Goal: Transaction & Acquisition: Purchase product/service

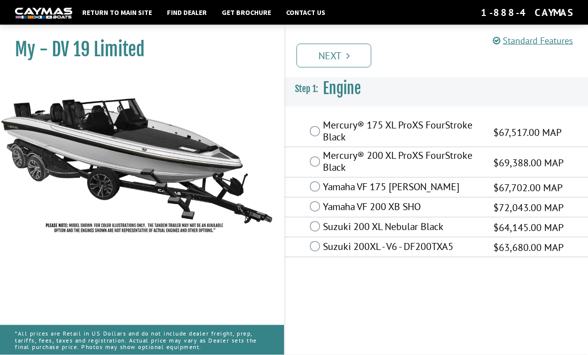
scroll to position [23, 0]
click at [312, 147] on div "Mercury® 200 XL ProXS FourStroke Black $69,388.00 MAP" at bounding box center [436, 162] width 303 height 30
click at [313, 238] on div "Suzuki 200XL - V6 - DF200TXA5 $63,680.00 MAP" at bounding box center [436, 248] width 303 height 20
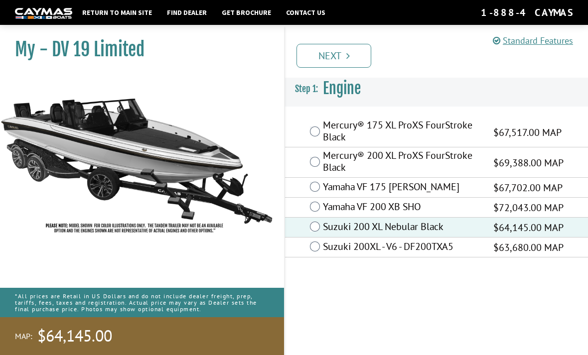
click at [309, 238] on div "Suzuki 200XL - V6 - DF200TXA5 $63,680.00 MAP" at bounding box center [436, 248] width 303 height 20
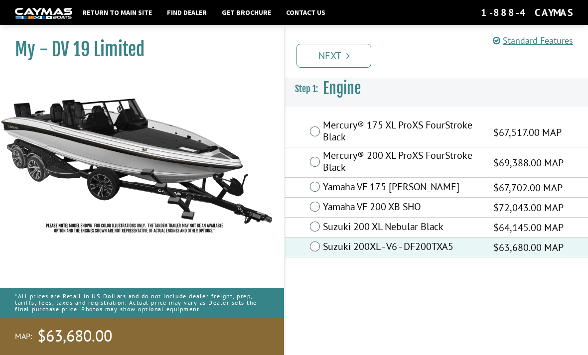
click at [343, 55] on link "Next" at bounding box center [333, 56] width 75 height 24
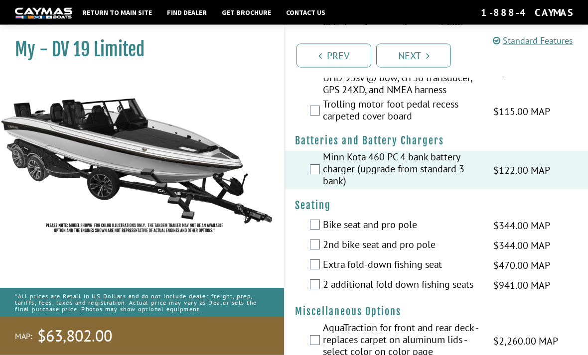
scroll to position [272, 0]
click at [301, 236] on div "Bike seat and pro pole $344.00 MAP $406.00 MSRP" at bounding box center [436, 226] width 303 height 20
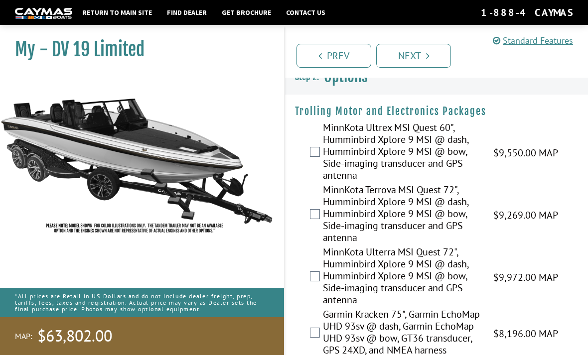
scroll to position [0, 0]
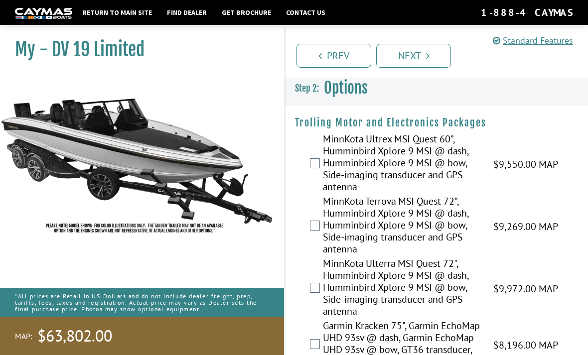
click at [341, 61] on link "Prev" at bounding box center [333, 56] width 75 height 24
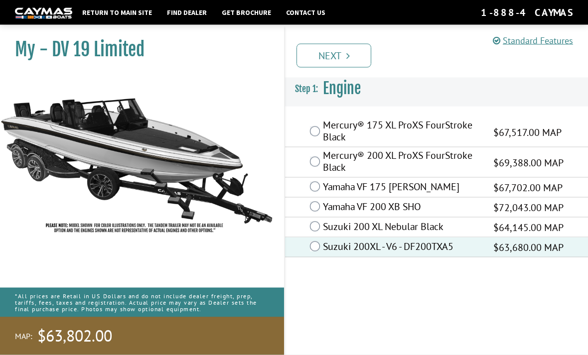
scroll to position [32, 0]
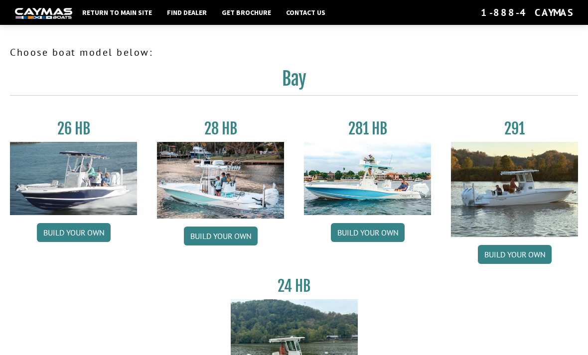
scroll to position [1122, 0]
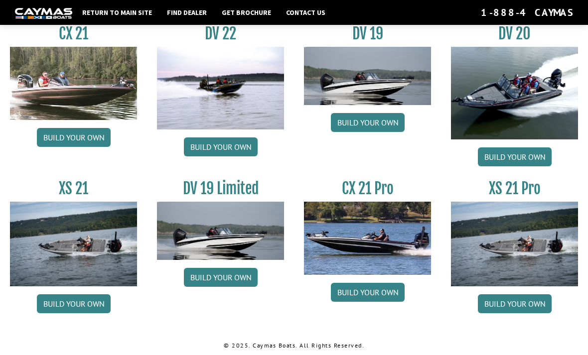
click at [211, 149] on link "Build your own" at bounding box center [221, 146] width 74 height 19
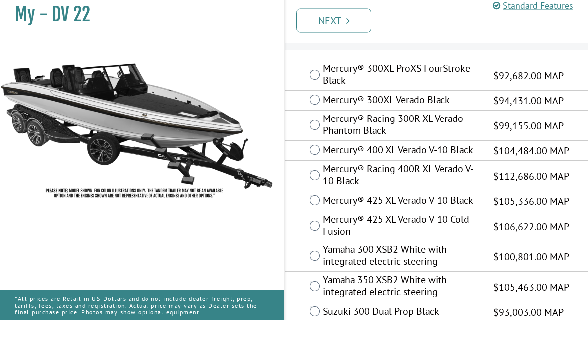
scroll to position [21, 0]
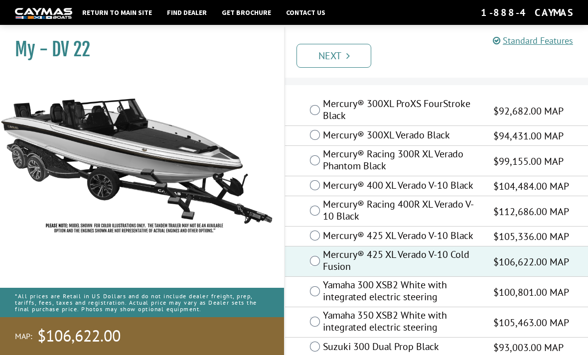
click at [357, 58] on link "Next" at bounding box center [333, 56] width 75 height 24
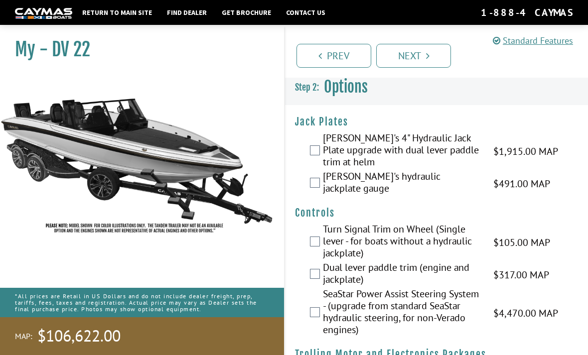
scroll to position [0, 0]
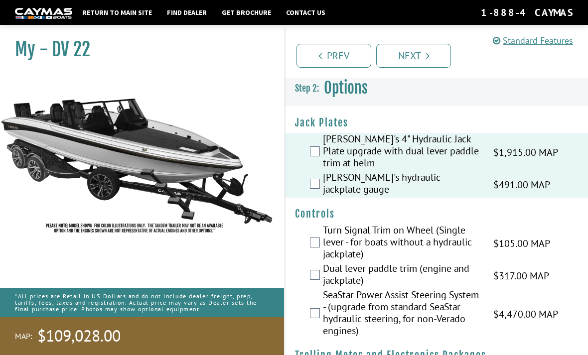
click at [305, 237] on div "Turn Signal Trim on Wheel (Single lever - for boats without a hydraulic jackpla…" at bounding box center [436, 243] width 303 height 38
click at [307, 266] on div "Dual lever paddle trim (engine and jackplate) $317.00 MAP $375.00 MSRP" at bounding box center [436, 275] width 303 height 26
click at [310, 316] on div "SeaStar Power Assist Steering System - (upgrade from standard SeaStar hydraulic…" at bounding box center [436, 314] width 303 height 50
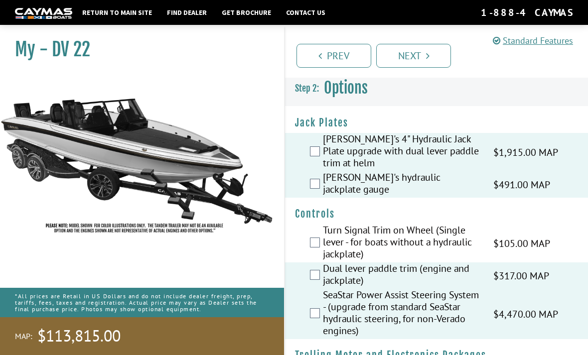
click at [319, 224] on div "Turn Signal Trim on Wheel (Single lever - for boats without a hydraulic jackpla…" at bounding box center [436, 243] width 303 height 38
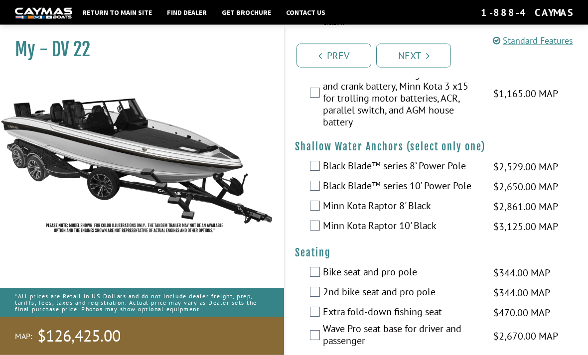
scroll to position [1091, 0]
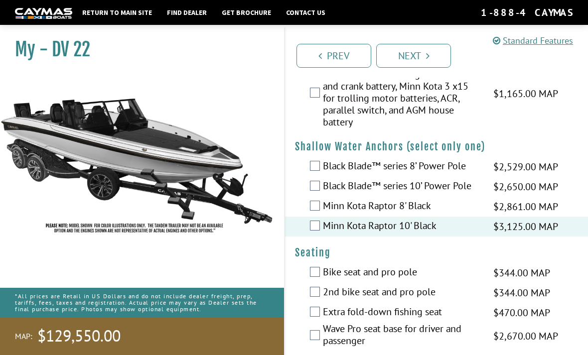
click at [312, 349] on div "Wave Pro seat base for driver and passenger $2,670.00 MAP $3,152.00 MSRP" at bounding box center [436, 336] width 303 height 26
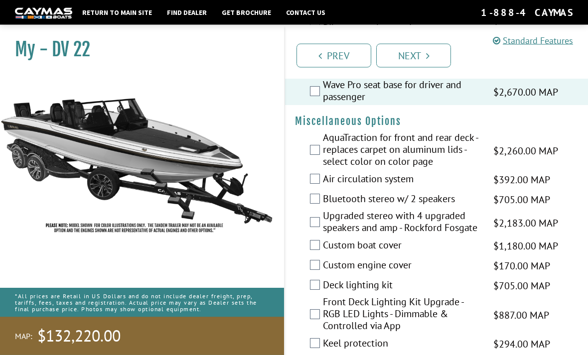
scroll to position [1335, 0]
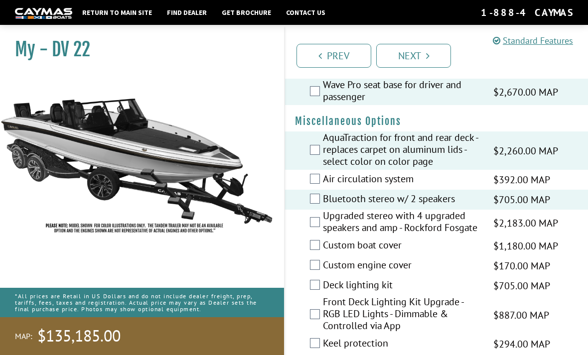
click at [323, 187] on label "Air circulation system" at bounding box center [402, 180] width 158 height 14
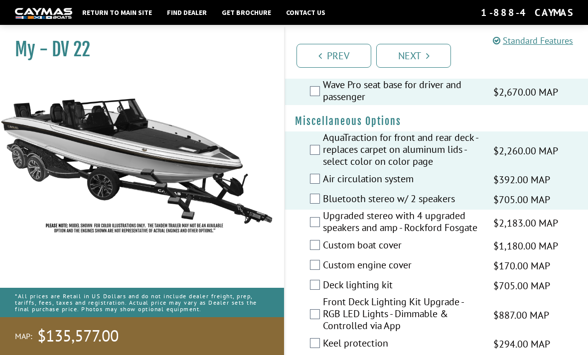
click at [323, 227] on label "Upgraded stereo with 4 upgraded speakers and amp - Rockford Fosgate" at bounding box center [402, 223] width 158 height 26
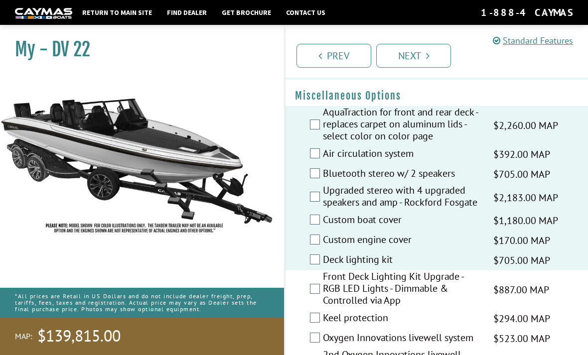
scroll to position [1392, 0]
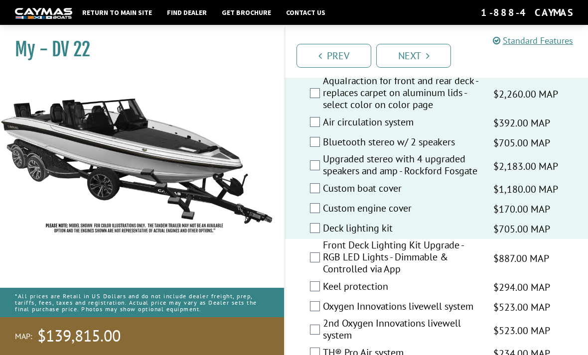
click at [325, 266] on label "Front Deck Lighting Kit Upgrade - RGB LED Lights - Dimmable & Controlled via App" at bounding box center [402, 258] width 158 height 38
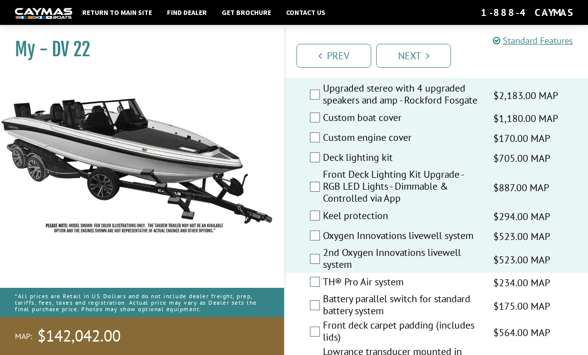
scroll to position [1462, 0]
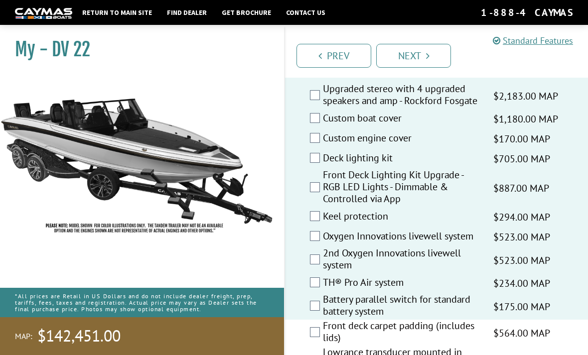
click at [320, 346] on div "Front deck carpet padding (includes lids) $564.00 MAP $666.00 MSRP" at bounding box center [436, 333] width 303 height 26
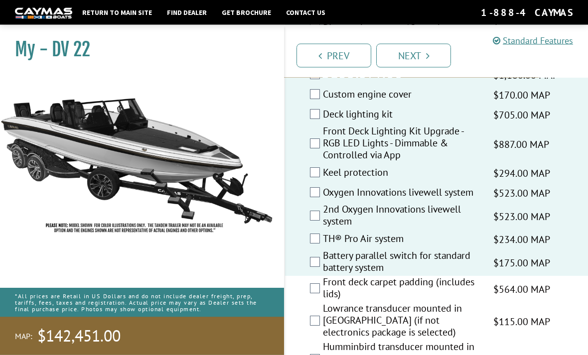
scroll to position [1520, 0]
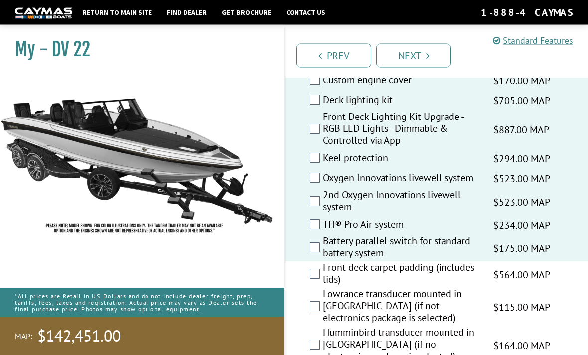
click at [313, 288] on div "Front deck carpet padding (includes lids) $564.00 MAP $666.00 MSRP" at bounding box center [436, 275] width 303 height 26
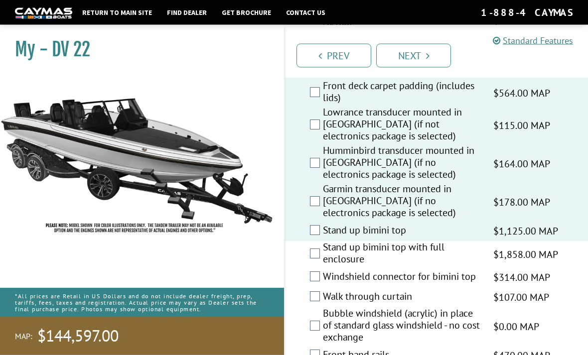
scroll to position [1702, 0]
click at [331, 259] on label "Stand up bimini top with full enclosure" at bounding box center [402, 254] width 158 height 26
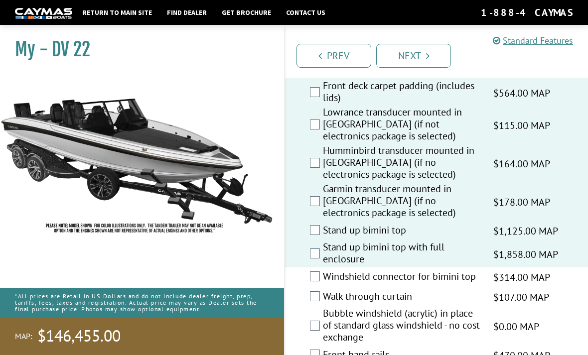
click at [323, 260] on label "Stand up bimini top with full enclosure" at bounding box center [402, 254] width 158 height 26
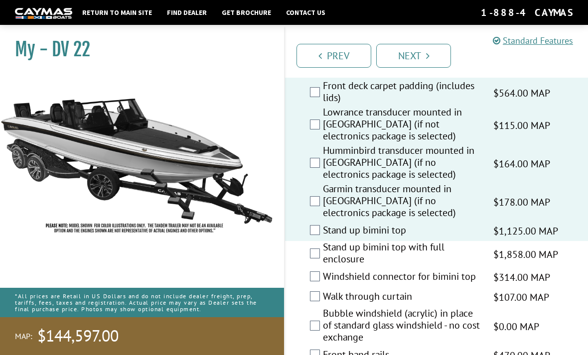
click at [313, 287] on div "Windshield connector for bimini top $314.00 MAP $370.00 MSRP" at bounding box center [436, 277] width 303 height 20
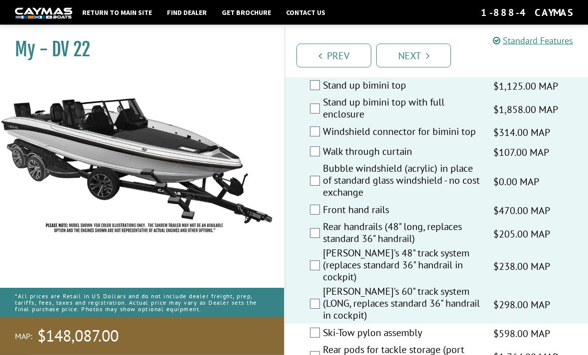
scroll to position [1874, 0]
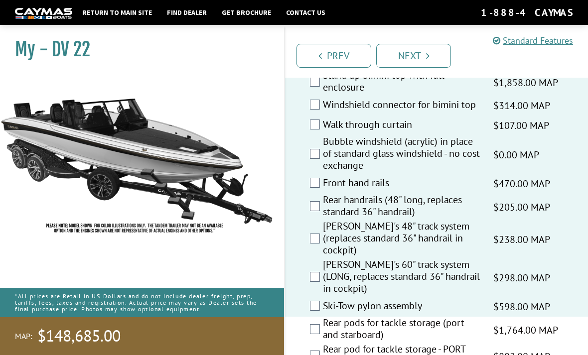
click at [317, 340] on div "Rear pods for tackle storage (port and starboard) $1,764.00 MAP $2,083.00 MSRP" at bounding box center [436, 330] width 303 height 26
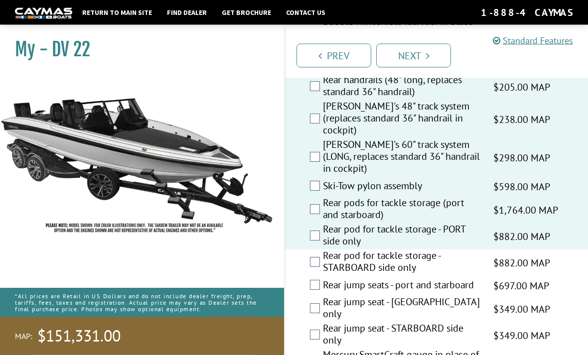
scroll to position [1994, 0]
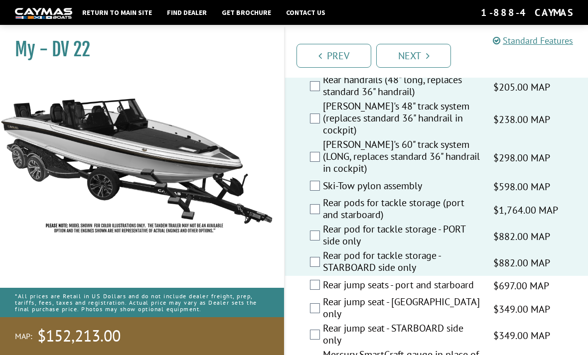
click at [323, 281] on label "Rear jump seats - port and starboard" at bounding box center [402, 286] width 158 height 14
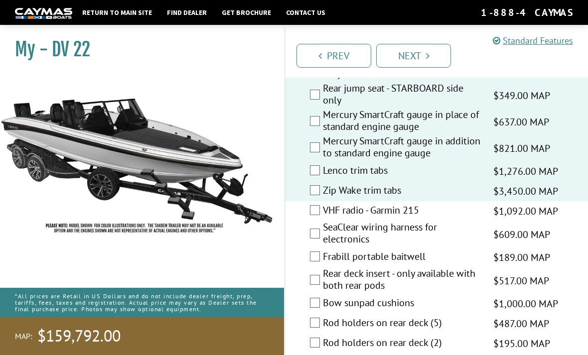
scroll to position [2235, 0]
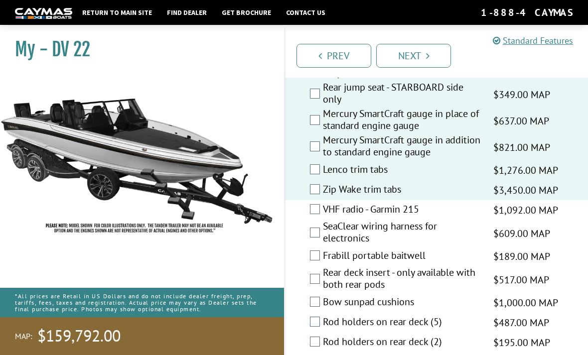
click at [319, 220] on div "SeaClear wiring harness for electronics $609.00 MAP $719.00 MSRP" at bounding box center [436, 233] width 303 height 26
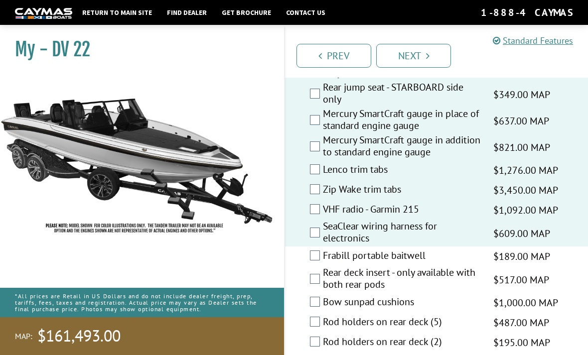
click at [313, 258] on div "Frabill portable baitwell $189.00 MAP $223.00 MSRP" at bounding box center [436, 256] width 303 height 20
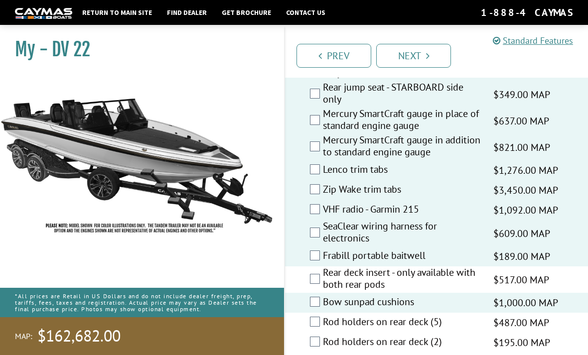
click at [312, 284] on div "Rear deck insert - only available with both rear pods $517.00 MAP $611.00 MSRP" at bounding box center [436, 279] width 303 height 26
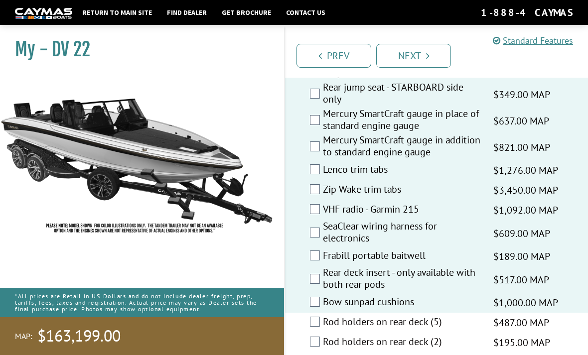
click at [323, 316] on label "Rod holders on rear deck (5)" at bounding box center [402, 323] width 158 height 14
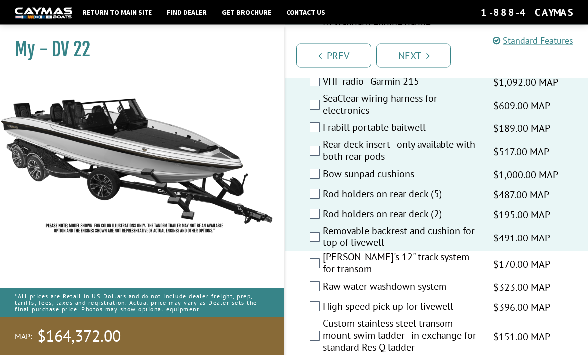
scroll to position [2363, 0]
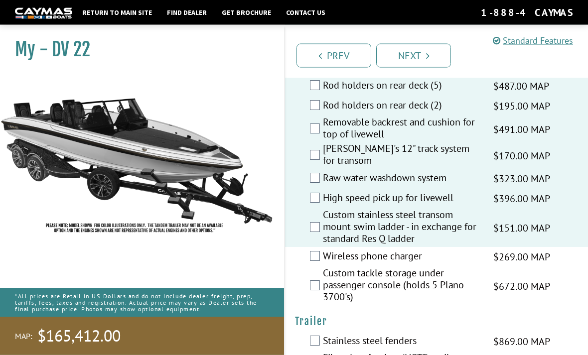
click at [323, 250] on label "Wireless phone charger" at bounding box center [402, 257] width 158 height 14
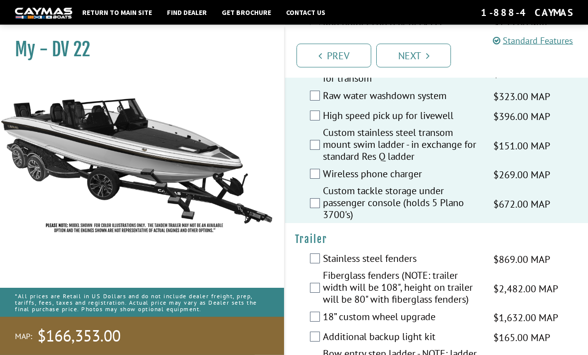
scroll to position [2552, 0]
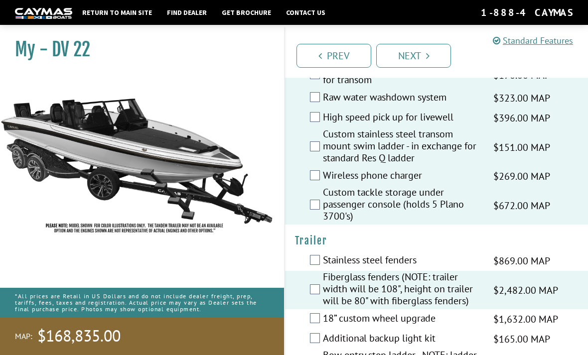
click at [324, 312] on label "18” custom wheel upgrade" at bounding box center [402, 319] width 158 height 14
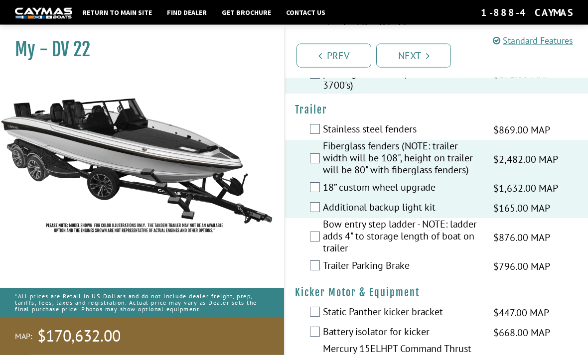
scroll to position [2685, 0]
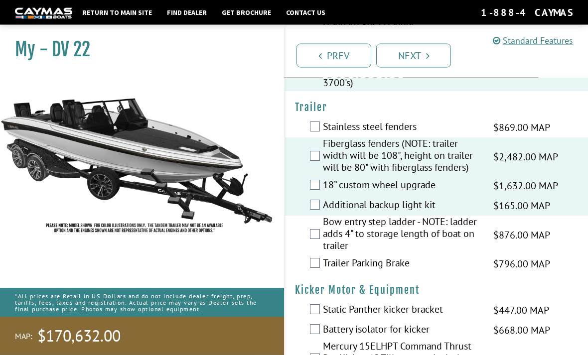
click at [330, 257] on label "Trailer Parking Brake" at bounding box center [402, 264] width 158 height 14
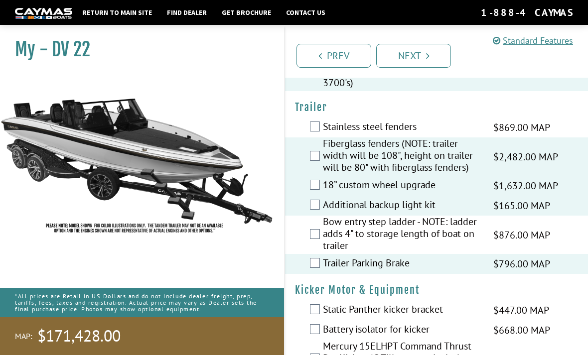
click at [324, 303] on label "Static Panther kicker bracket" at bounding box center [402, 310] width 158 height 14
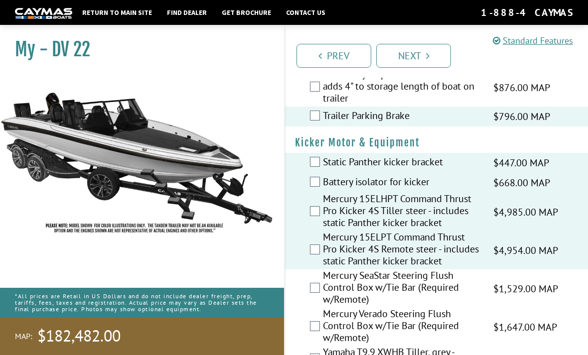
scroll to position [2830, 0]
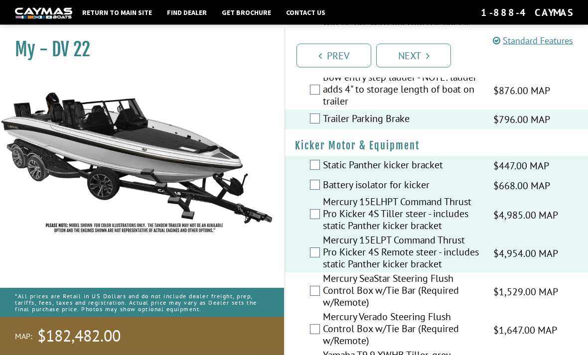
click at [312, 307] on div "Mercury SeaStar Steering Flush Control Box w/Tie Bar (Required w/Remote) $1,529…" at bounding box center [436, 292] width 303 height 38
click at [311, 209] on div "Mercury 15ELHPT Command Thrust Pro Kicker 4S Tiller steer - includes static Pan…" at bounding box center [436, 215] width 303 height 38
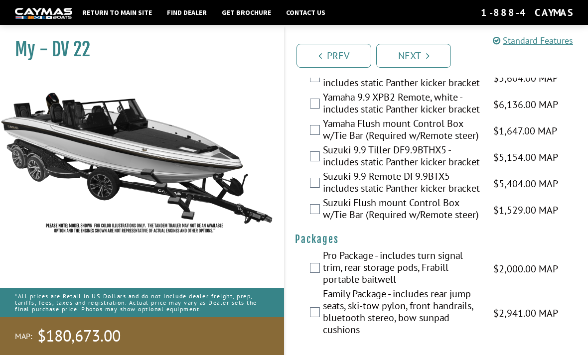
scroll to position [3170, 0]
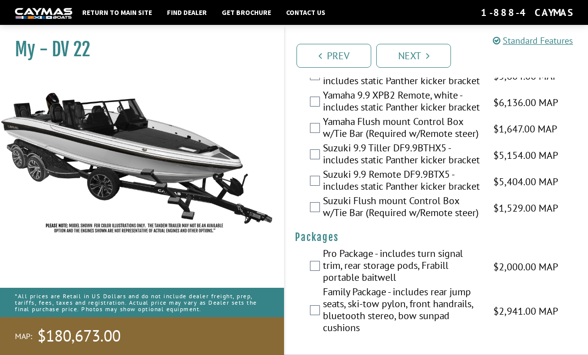
click at [323, 286] on label "Pro Package - includes turn signal trim, rear storage pods, Frabill portable ba…" at bounding box center [402, 266] width 158 height 38
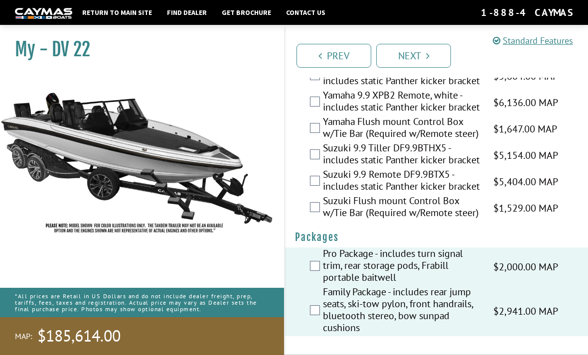
click at [426, 59] on icon "Pagination" at bounding box center [427, 56] width 3 height 10
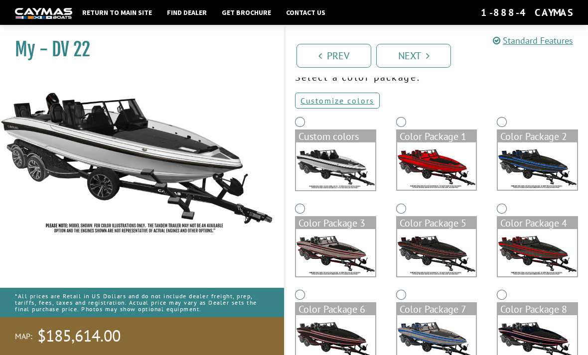
scroll to position [68, 0]
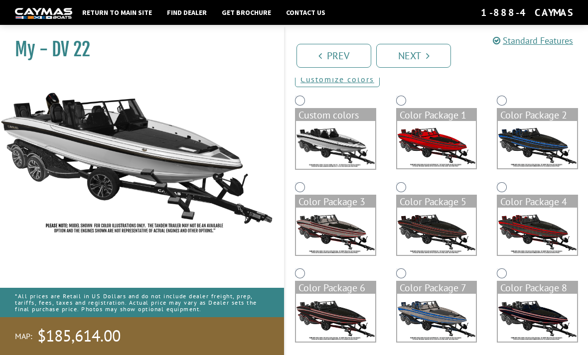
click at [419, 123] on img at bounding box center [436, 144] width 79 height 47
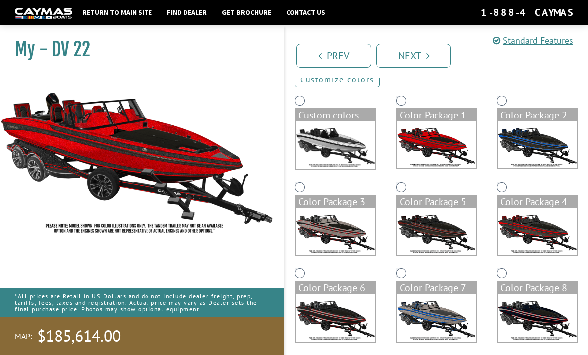
click at [309, 284] on div "Color Package 6" at bounding box center [335, 288] width 79 height 12
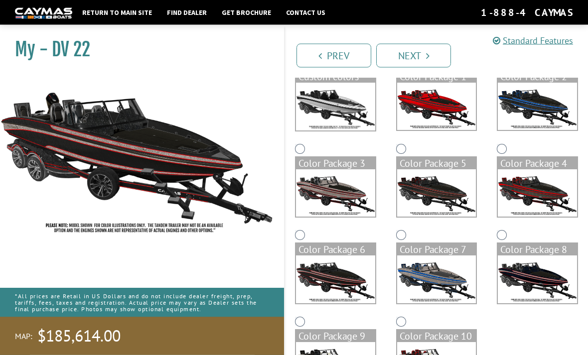
scroll to position [108, 0]
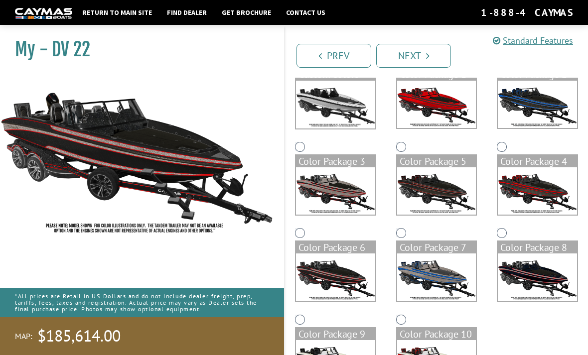
click at [309, 338] on div "Color Package 9" at bounding box center [335, 334] width 79 height 12
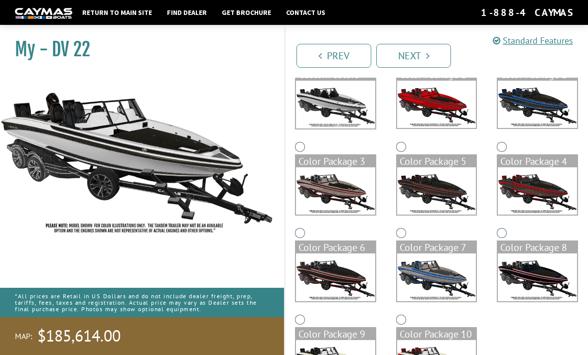
click at [407, 337] on div "Color Package 10" at bounding box center [436, 334] width 79 height 12
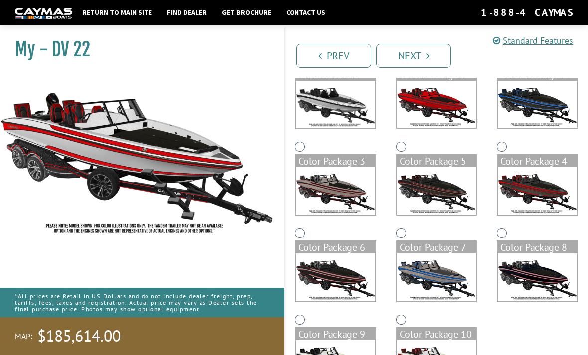
click at [298, 249] on div "Color Package 6" at bounding box center [335, 247] width 79 height 12
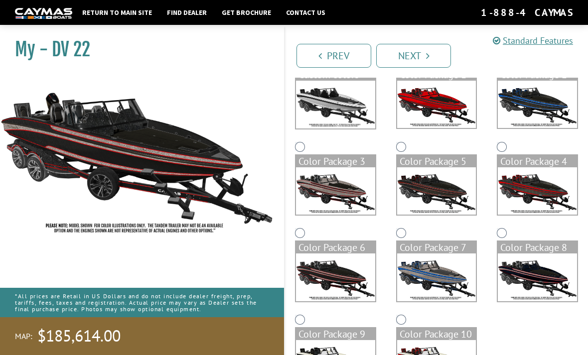
click at [406, 250] on div "Color Package 7" at bounding box center [436, 247] width 79 height 12
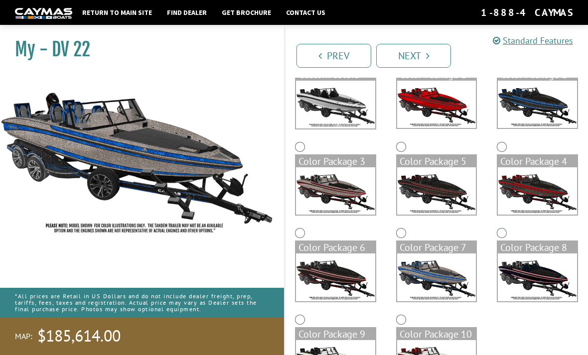
click at [516, 280] on img at bounding box center [536, 276] width 79 height 47
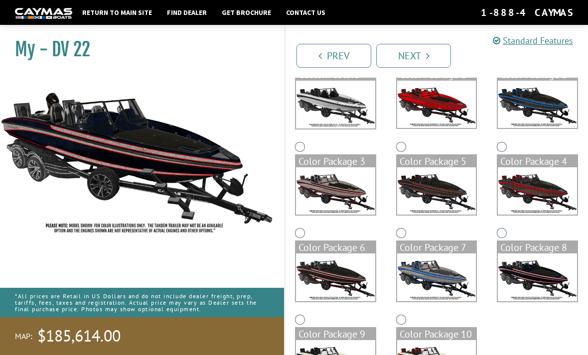
click at [428, 278] on img at bounding box center [436, 276] width 79 height 47
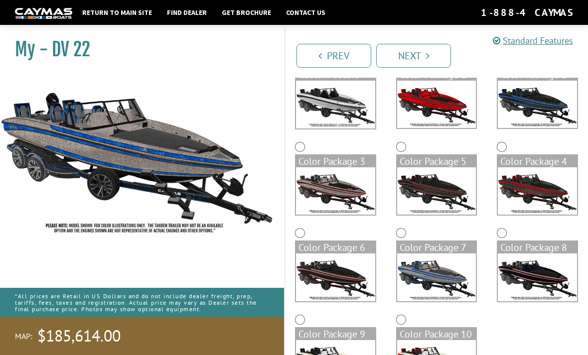
click at [524, 285] on img at bounding box center [536, 276] width 79 height 47
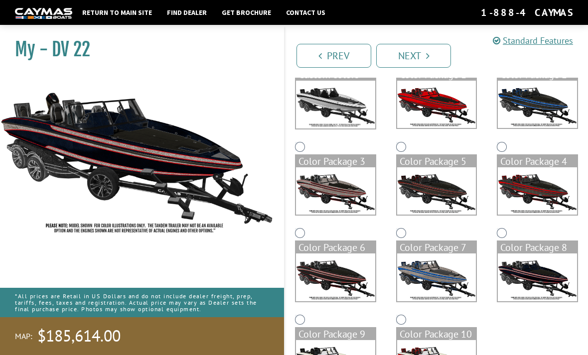
click at [419, 55] on link "Next" at bounding box center [413, 56] width 75 height 24
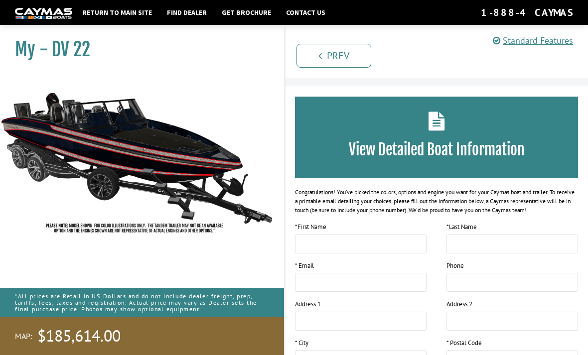
scroll to position [0, 0]
